Goal: Information Seeking & Learning: Check status

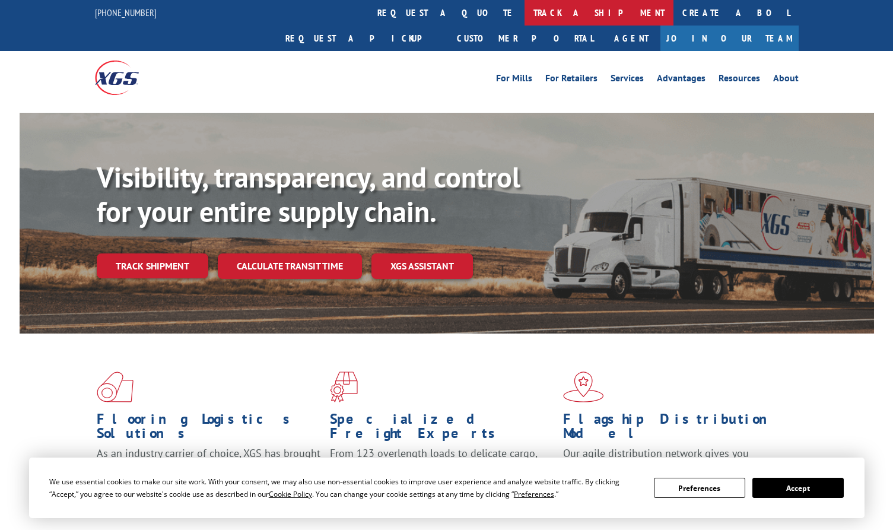
click at [525, 12] on link "track a shipment" at bounding box center [599, 13] width 149 height 26
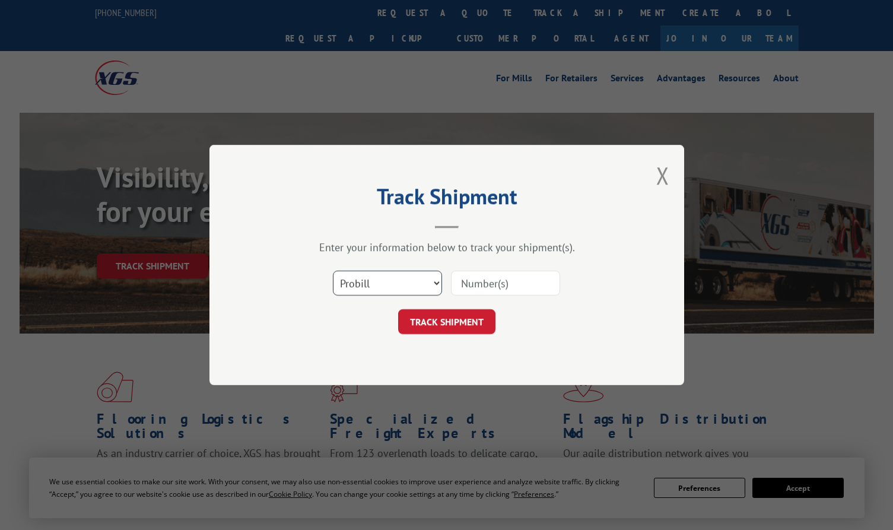
click at [379, 288] on select "Select category... Probill BOL PO" at bounding box center [387, 283] width 109 height 25
select select "po"
click at [333, 271] on select "Select category... Probill BOL PO" at bounding box center [387, 283] width 109 height 25
click at [501, 280] on input at bounding box center [505, 283] width 109 height 25
paste input "296110816"
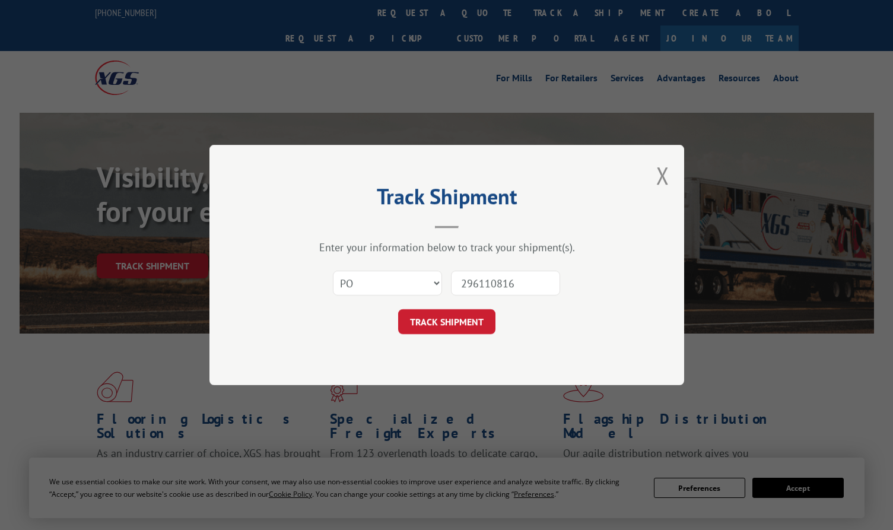
type input "296110816"
click at [456, 320] on button "TRACK SHIPMENT" at bounding box center [446, 321] width 97 height 25
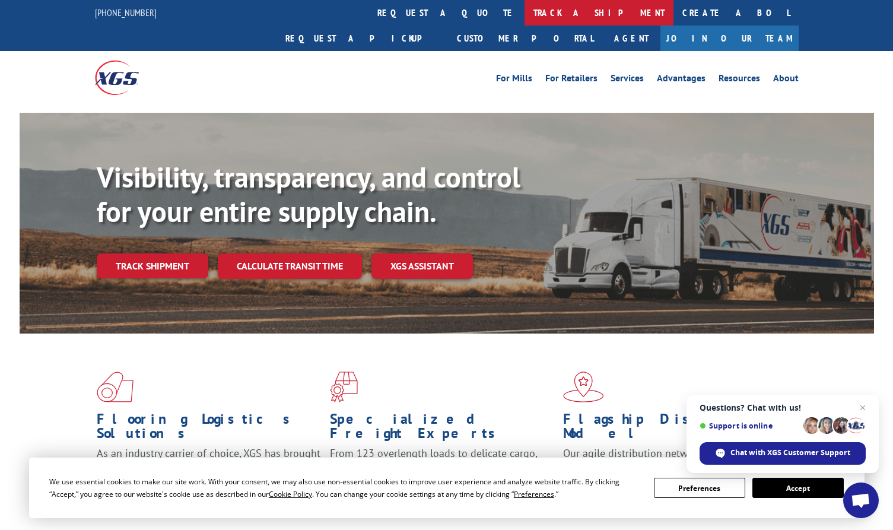
click at [525, 16] on link "track a shipment" at bounding box center [599, 13] width 149 height 26
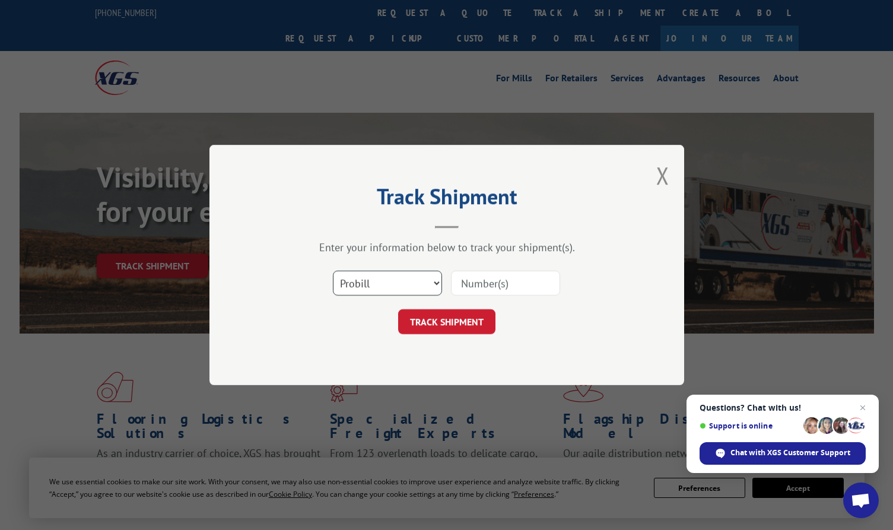
drag, startPoint x: 406, startPoint y: 280, endPoint x: 394, endPoint y: 297, distance: 20.9
click at [404, 281] on select "Select category... Probill BOL PO" at bounding box center [387, 283] width 109 height 25
select select "po"
click at [333, 271] on select "Select category... Probill BOL PO" at bounding box center [387, 283] width 109 height 25
click at [483, 283] on input at bounding box center [505, 283] width 109 height 25
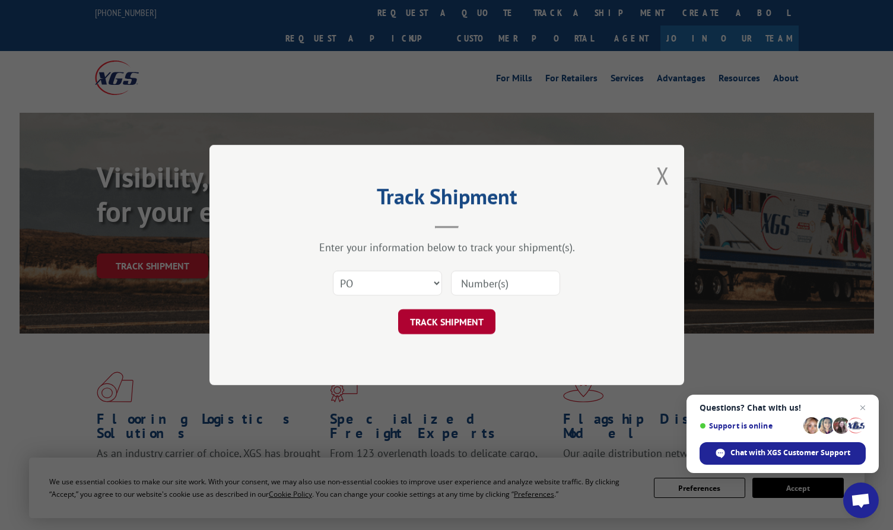
paste input "296078508"
type input "296078508"
click at [446, 319] on button "TRACK SHIPMENT" at bounding box center [446, 321] width 97 height 25
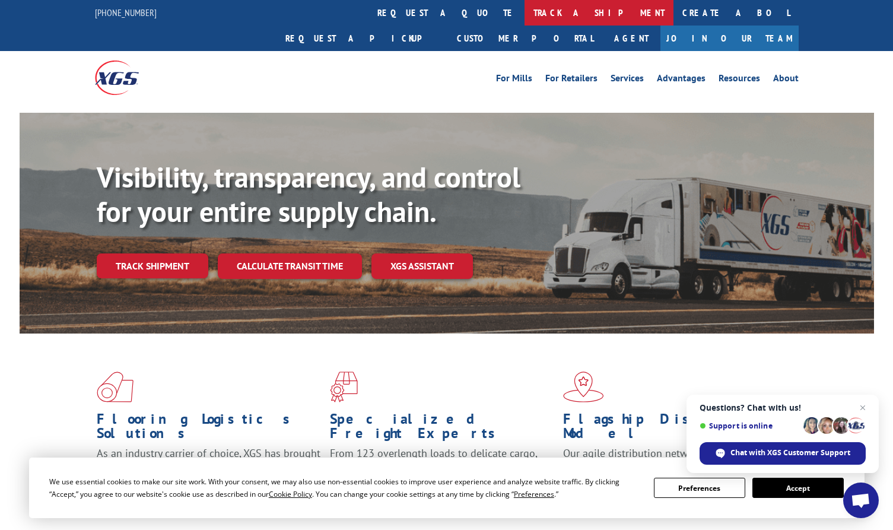
click at [525, 23] on link "track a shipment" at bounding box center [599, 13] width 149 height 26
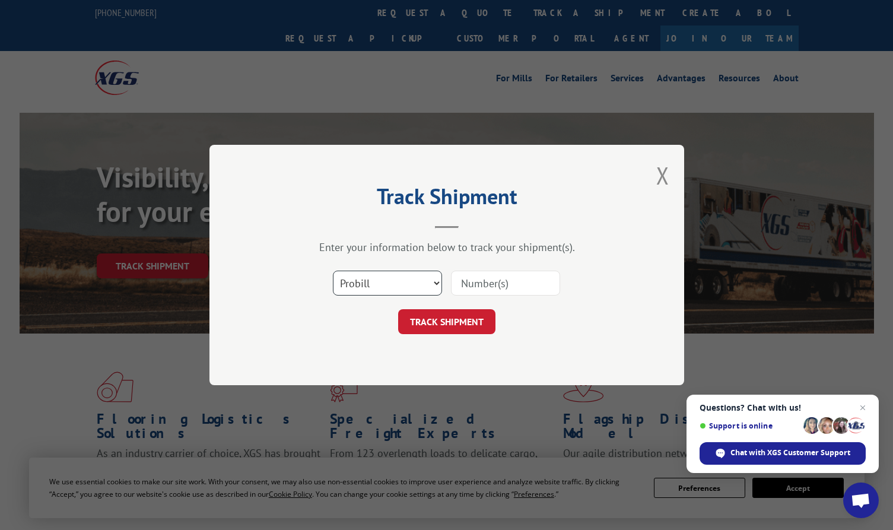
click at [408, 287] on select "Select category... Probill BOL PO" at bounding box center [387, 283] width 109 height 25
select select "po"
click at [333, 271] on select "Select category... Probill BOL PO" at bounding box center [387, 283] width 109 height 25
click at [490, 279] on input at bounding box center [505, 283] width 109 height 25
paste input "296072552"
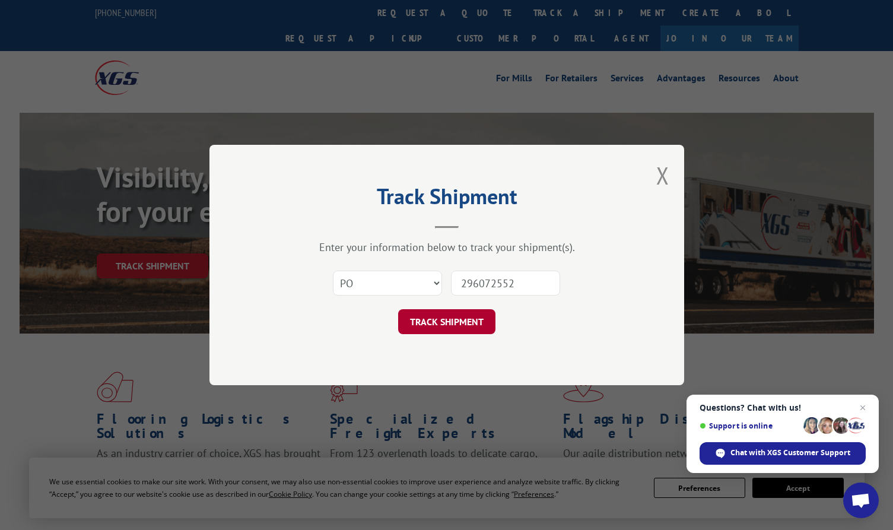
type input "296072552"
click at [446, 322] on button "TRACK SHIPMENT" at bounding box center [446, 321] width 97 height 25
